Goal: Task Accomplishment & Management: Manage account settings

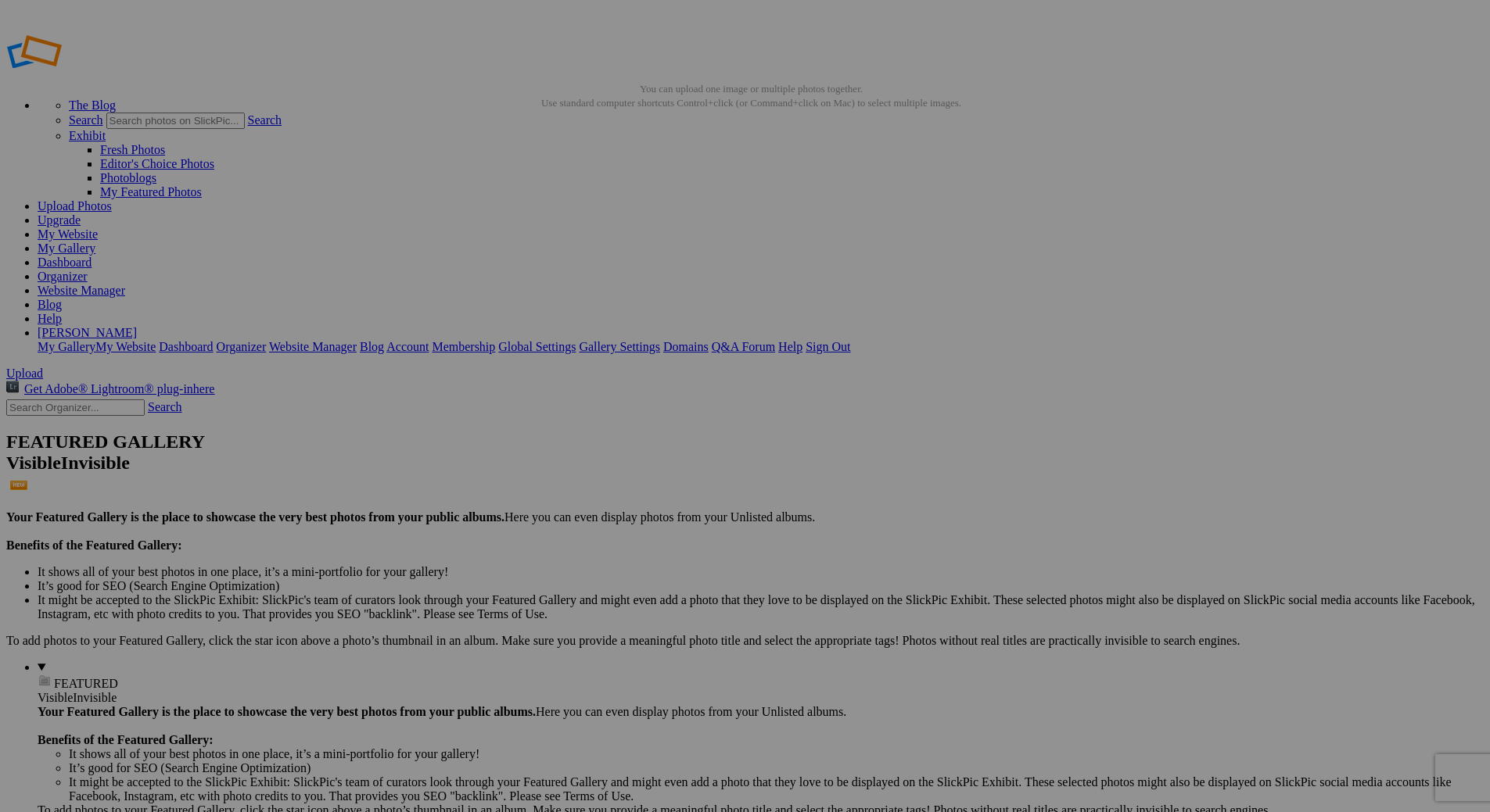
drag, startPoint x: 698, startPoint y: 425, endPoint x: 503, endPoint y: 425, distance: 195.0
click at [600, 427] on input "Senior Sunset, Photos by Bowerbird Photography" at bounding box center [623, 435] width 170 height 16
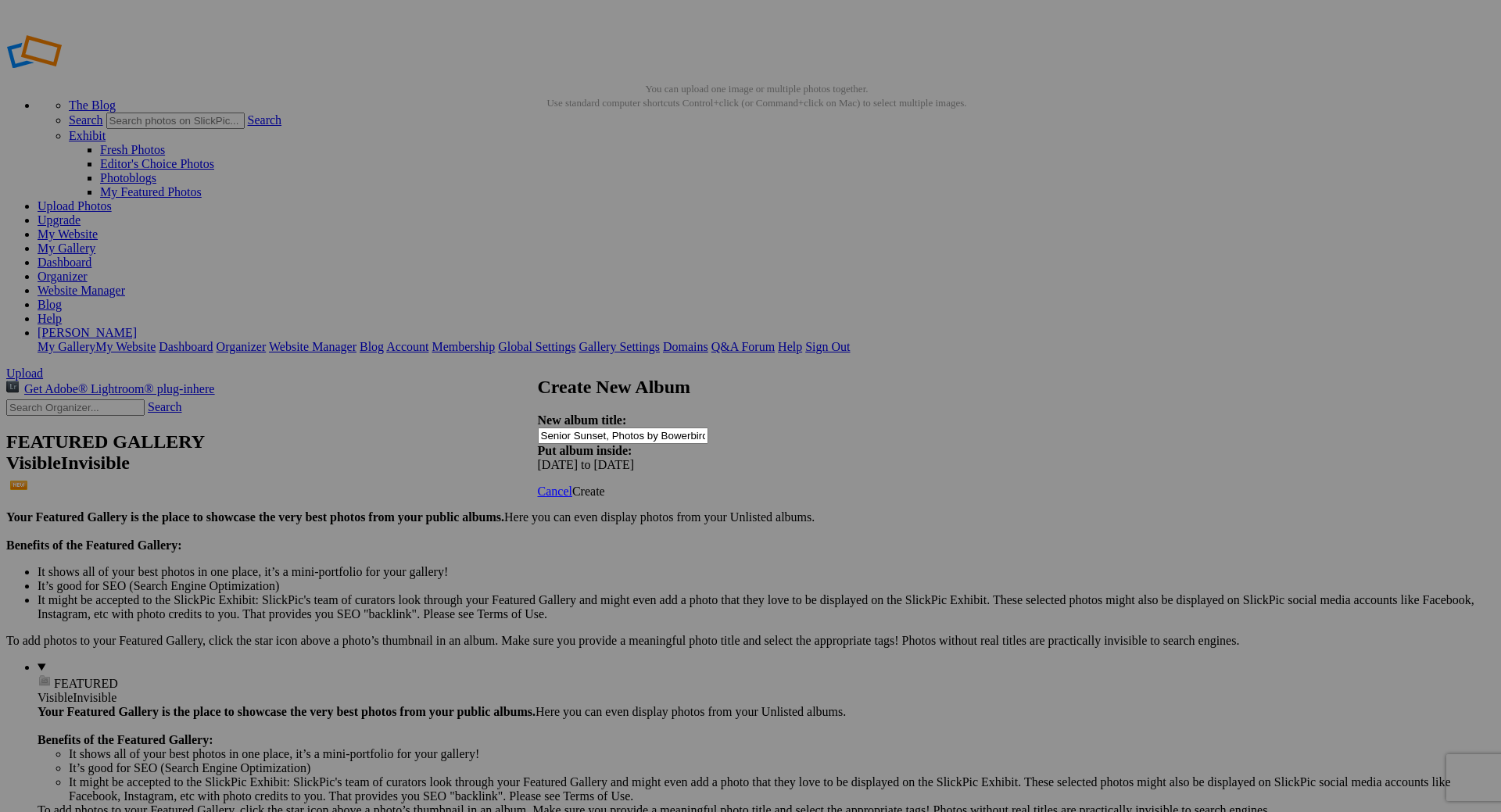
type input "Senior Sunset, Photos by Bowerbird Photography"
click at [605, 485] on span "Create" at bounding box center [588, 491] width 33 height 13
type input "[DATE] to [DATE]"
type input "Senior Sunset, Photos by Bowerbird Photography"
